Goal: Use online tool/utility: Utilize a website feature to perform a specific function

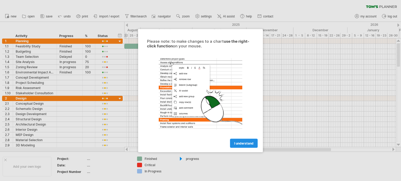
click at [243, 146] on link "I understand" at bounding box center [244, 143] width 28 height 9
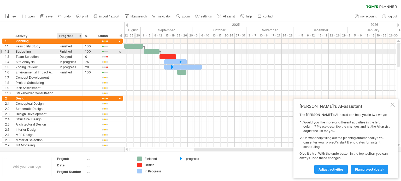
click at [80, 49] on div at bounding box center [81, 51] width 3 height 5
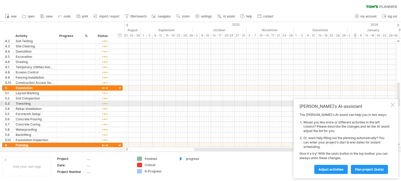
click at [395, 104] on div "[PERSON_NAME]'s AI-assistant The [PERSON_NAME]'s AI-assist can help you in two …" at bounding box center [345, 139] width 105 height 80
click at [390, 103] on div "[PERSON_NAME]'s AI-assistant The [PERSON_NAME]'s AI-assist can help you in two …" at bounding box center [345, 139] width 105 height 80
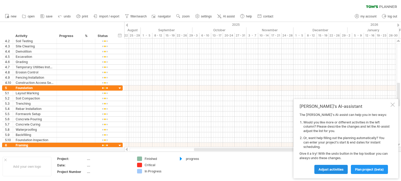
click at [334, 169] on span "Adjust activities" at bounding box center [330, 170] width 25 height 4
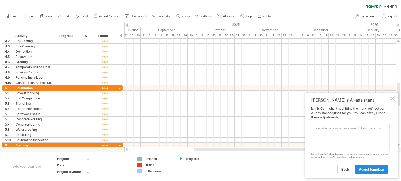
click at [363, 171] on span "adjust template" at bounding box center [371, 170] width 25 height 4
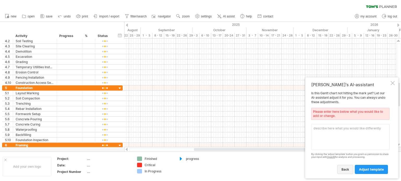
click at [347, 169] on span "back" at bounding box center [345, 170] width 8 height 4
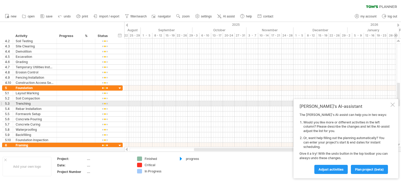
click at [394, 105] on div at bounding box center [393, 105] width 4 height 4
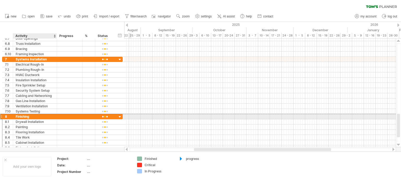
click at [30, 116] on div "Finishing" at bounding box center [35, 116] width 38 height 5
click at [0, 0] on input "*********" at bounding box center [0, 0] width 0 height 0
click at [30, 116] on input "*********" at bounding box center [35, 116] width 38 height 5
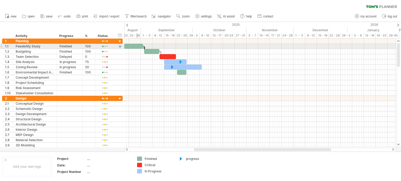
click at [137, 47] on div at bounding box center [133, 46] width 19 height 5
